Goal: Task Accomplishment & Management: Manage account settings

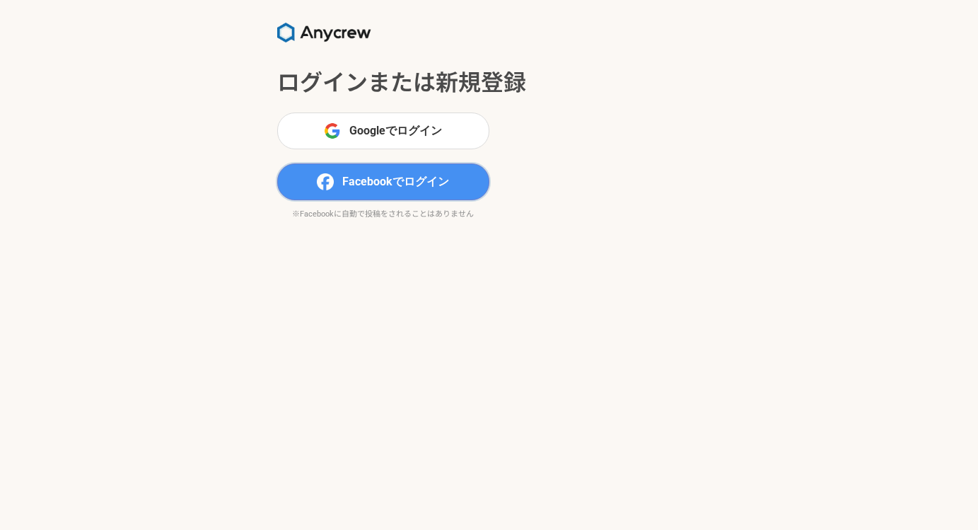
click at [402, 182] on span "Facebookでログイン" at bounding box center [395, 181] width 107 height 17
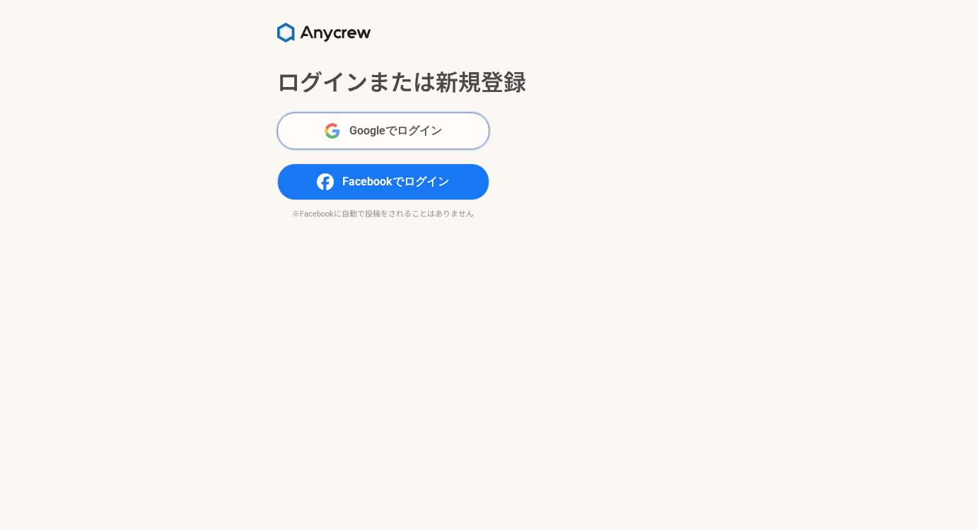
click at [328, 124] on img "submit" at bounding box center [332, 130] width 17 height 17
click at [375, 139] on button "Googleでログイン" at bounding box center [383, 130] width 212 height 37
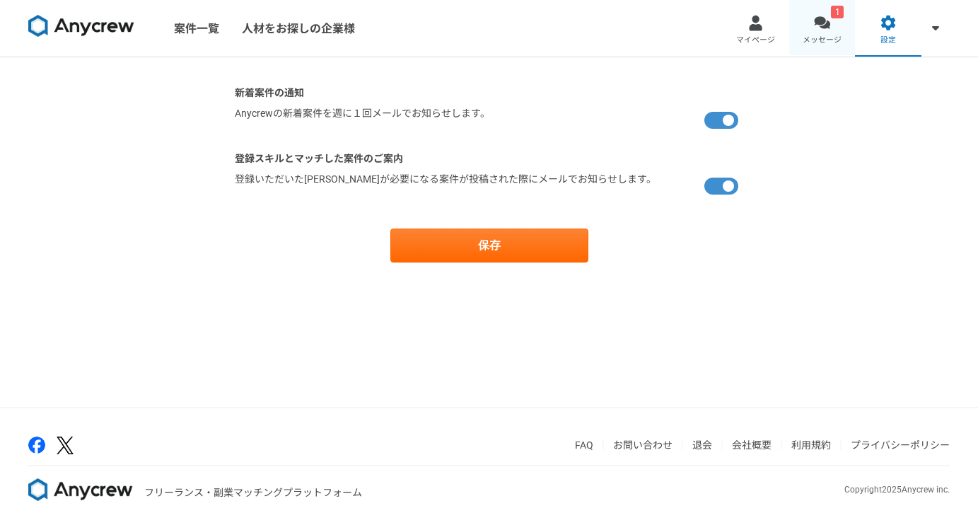
click at [819, 42] on span "メッセージ" at bounding box center [821, 40] width 39 height 11
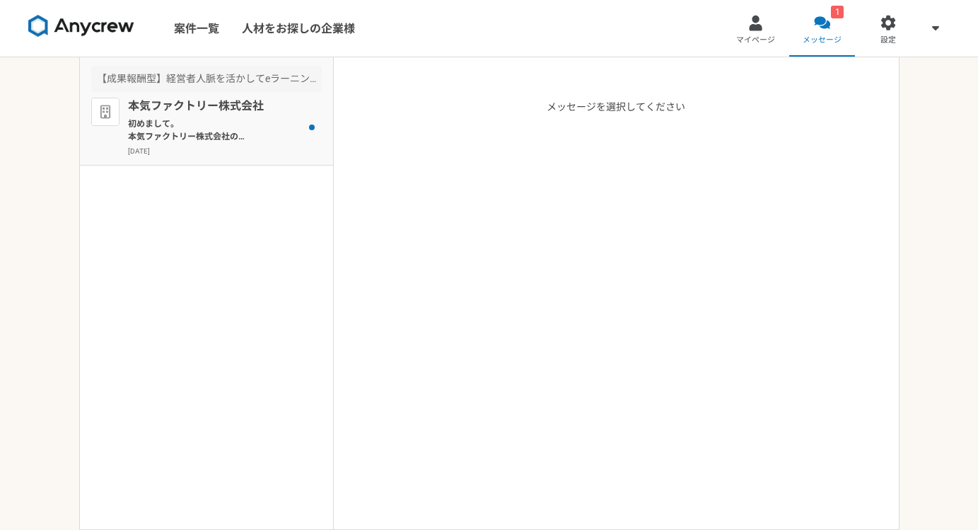
click at [226, 136] on p "初めまして。 本気ファクトリー株式会社の高清水と申します。 弊社は現在、研修×助成金のビジネススキームをご提案させていただいております。 収益性のあるメリット…" at bounding box center [215, 129] width 175 height 25
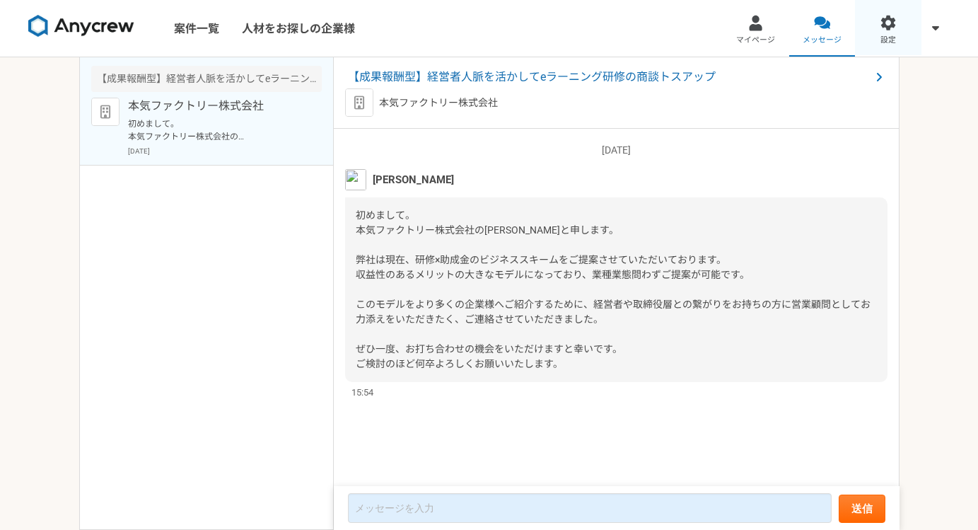
click at [878, 25] on link "設定" at bounding box center [888, 28] width 66 height 57
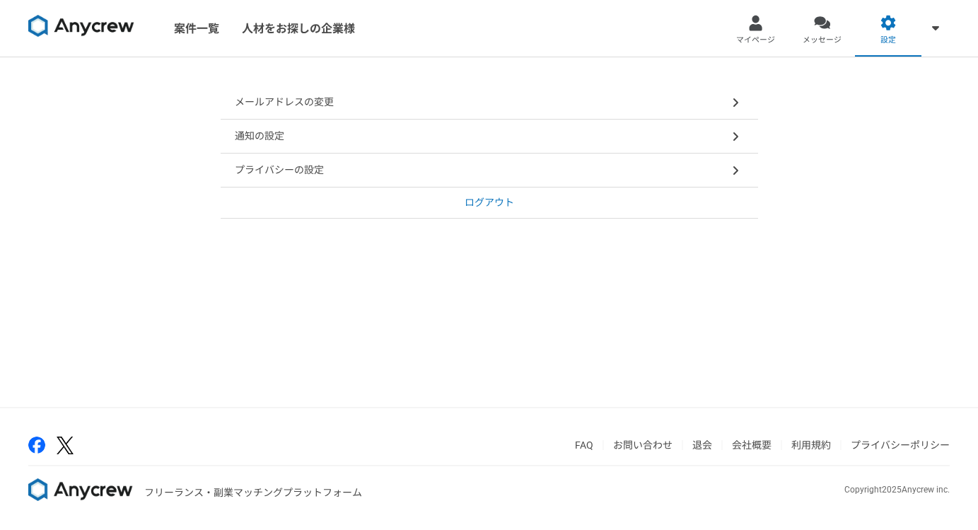
click at [549, 144] on div "通知の設定" at bounding box center [489, 136] width 537 height 34
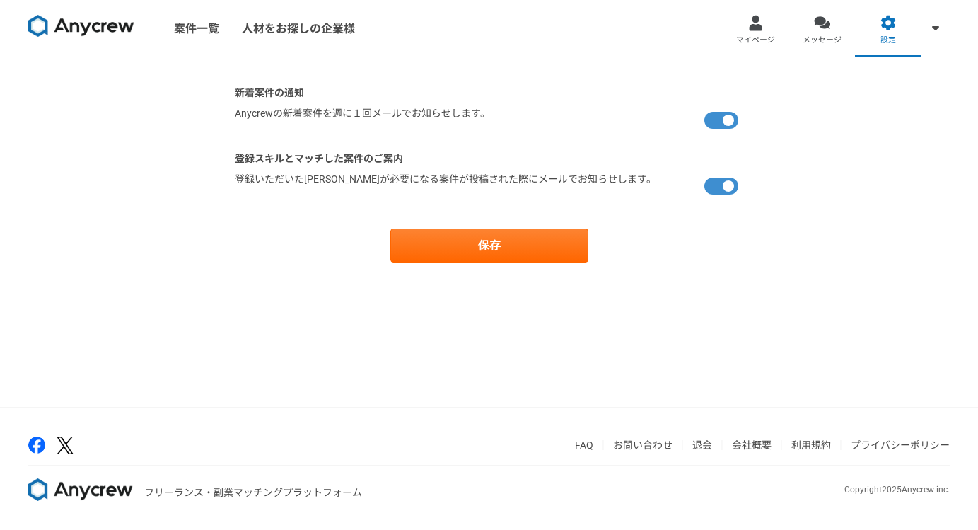
click at [724, 121] on label at bounding box center [724, 120] width 40 height 28
click at [244, 115] on input "checkbox" at bounding box center [239, 110] width 9 height 9
checkbox input "false"
click at [720, 185] on label at bounding box center [724, 186] width 40 height 28
click at [244, 181] on input "checkbox" at bounding box center [239, 176] width 9 height 9
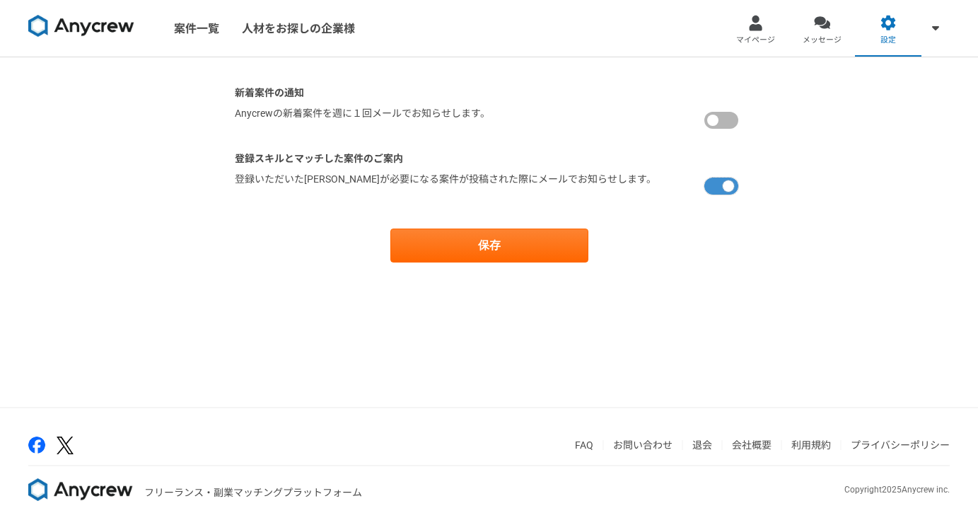
checkbox input "false"
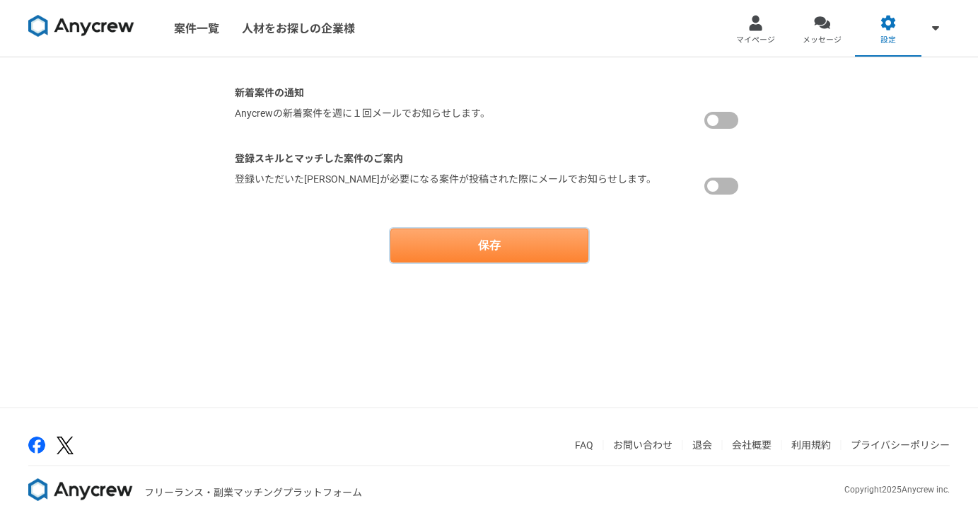
click at [507, 242] on button "保存" at bounding box center [489, 245] width 198 height 34
